Goal: Transaction & Acquisition: Purchase product/service

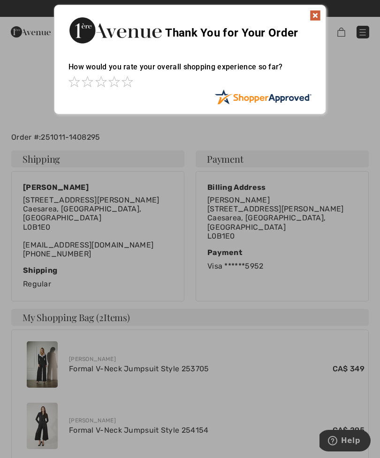
click at [49, 354] on div at bounding box center [190, 229] width 380 height 458
click at [116, 362] on div at bounding box center [190, 229] width 380 height 458
click at [317, 16] on img at bounding box center [314, 15] width 11 height 11
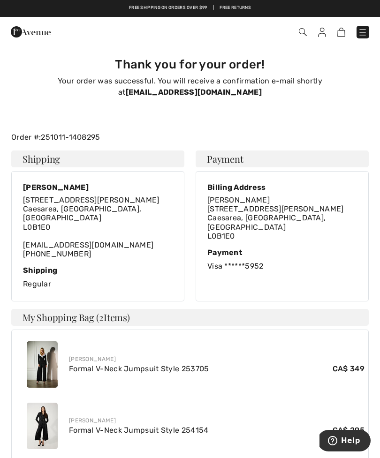
click at [162, 364] on link "Formal V-Neck Jumpsuit Style 253705" at bounding box center [139, 368] width 140 height 9
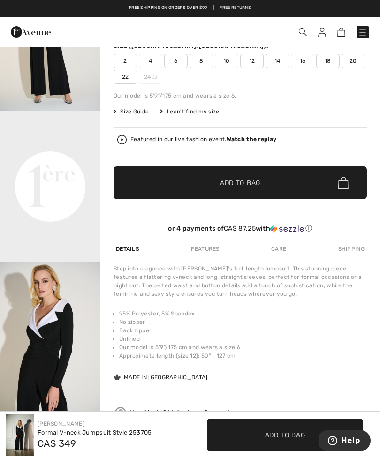
scroll to position [118, 0]
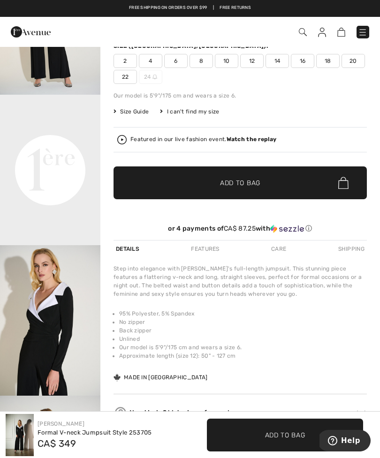
click at [63, 145] on video "Your browser does not support the video tag." at bounding box center [50, 120] width 100 height 50
click at [76, 145] on video "Your browser does not support the video tag." at bounding box center [50, 120] width 100 height 50
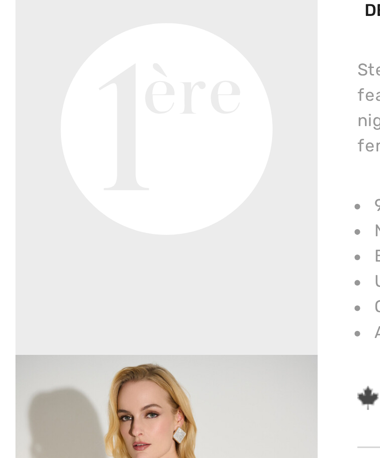
scroll to position [168, 0]
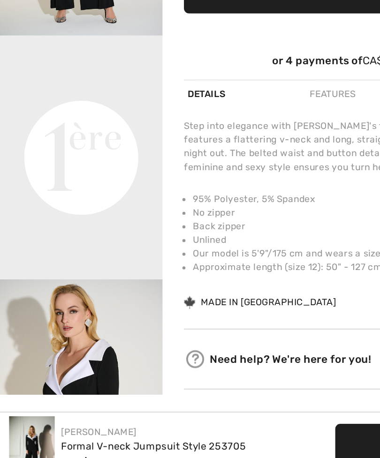
click at [212, 180] on div "or 4 payments of CA$ 87.25 with ⓘ" at bounding box center [239, 193] width 253 height 27
click at [196, 133] on span "✔ Added to Bag Add to Bag" at bounding box center [239, 149] width 253 height 33
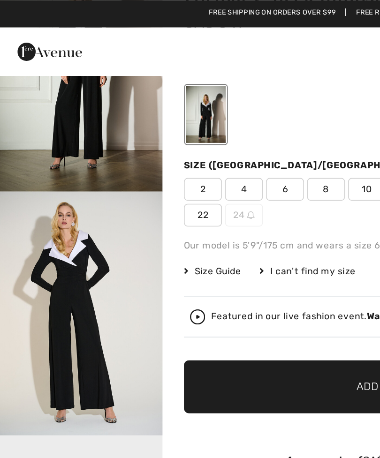
scroll to position [0, 0]
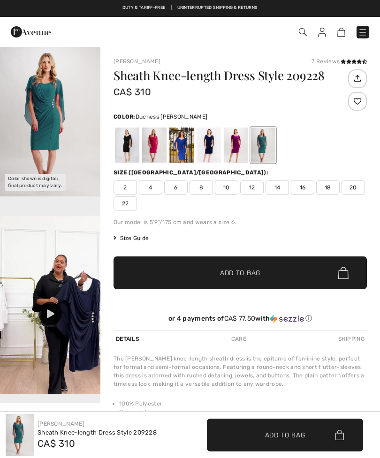
checkbox input "true"
